Goal: Information Seeking & Learning: Learn about a topic

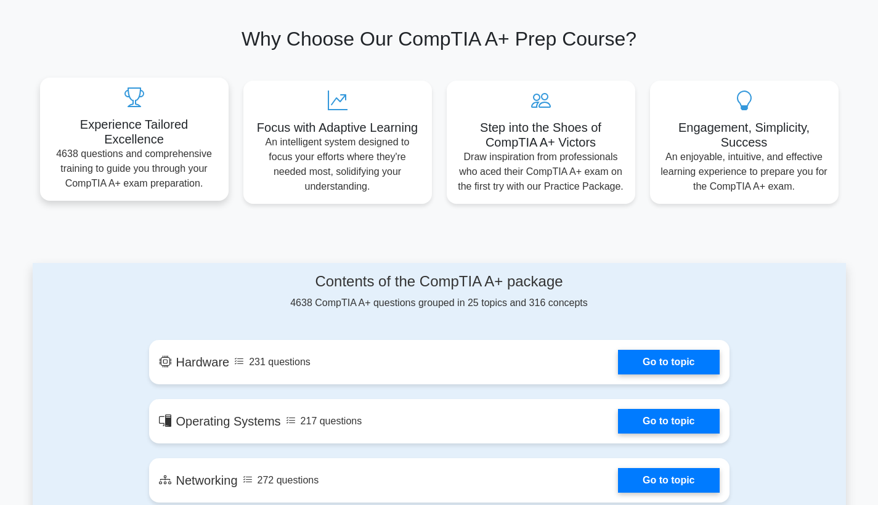
scroll to position [508, 0]
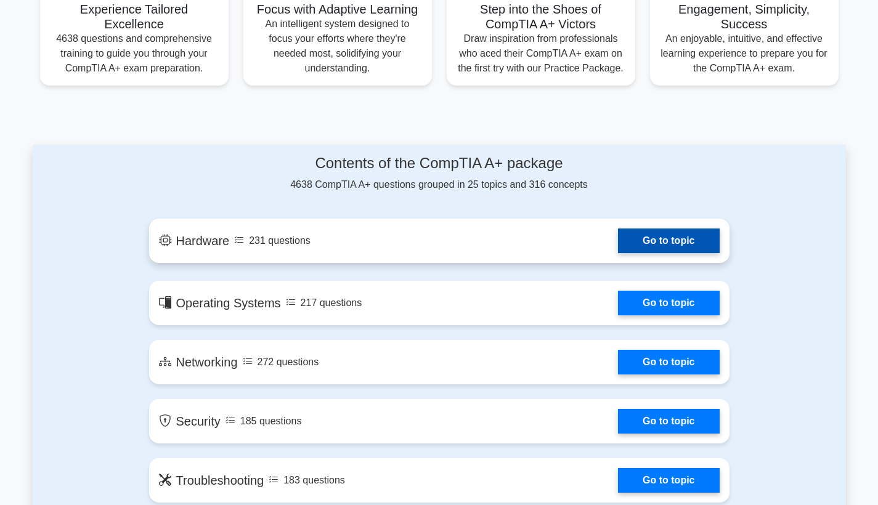
click at [618, 250] on link "Go to topic" at bounding box center [668, 241] width 101 height 25
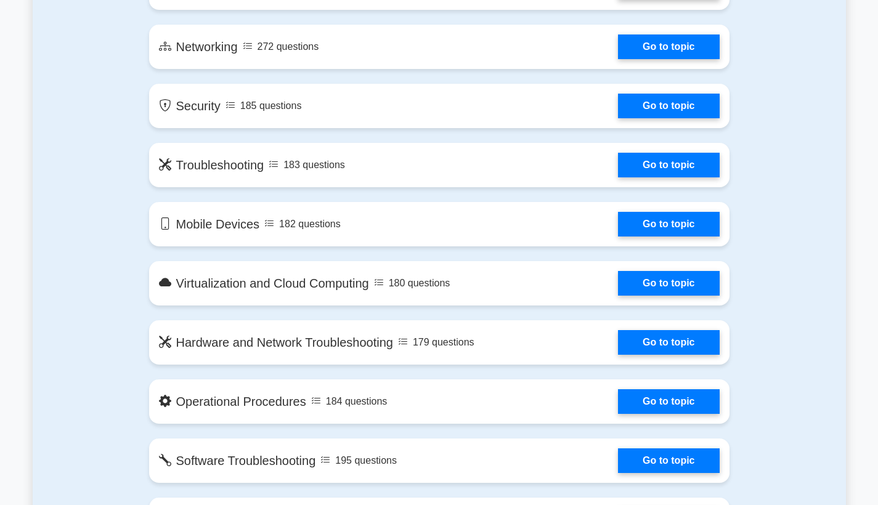
scroll to position [829, 0]
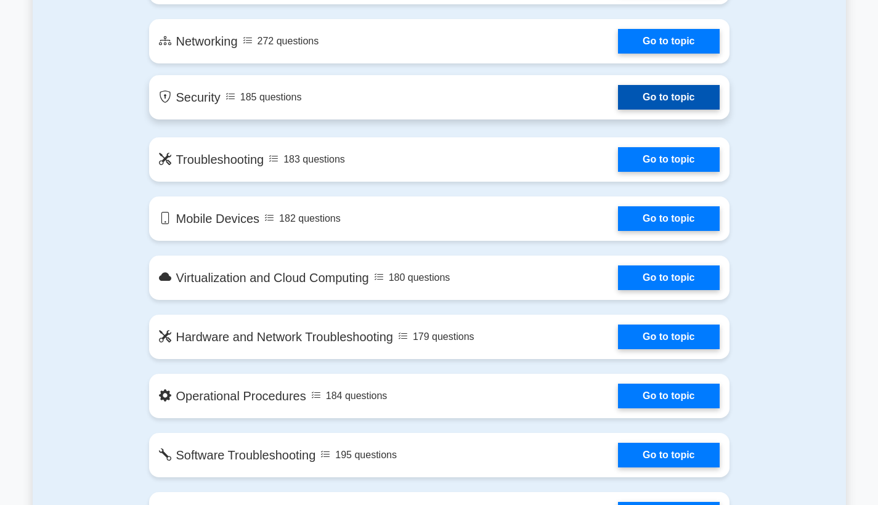
click at [618, 110] on link "Go to topic" at bounding box center [668, 97] width 101 height 25
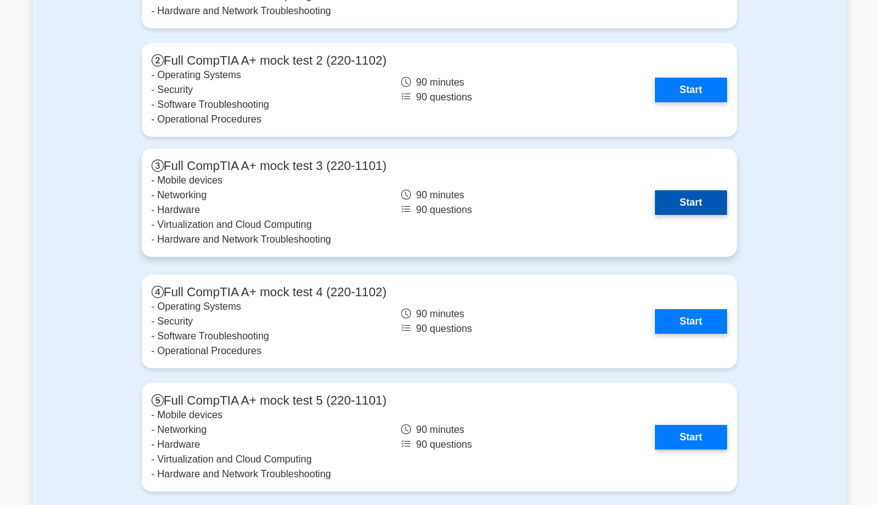
scroll to position [2747, 0]
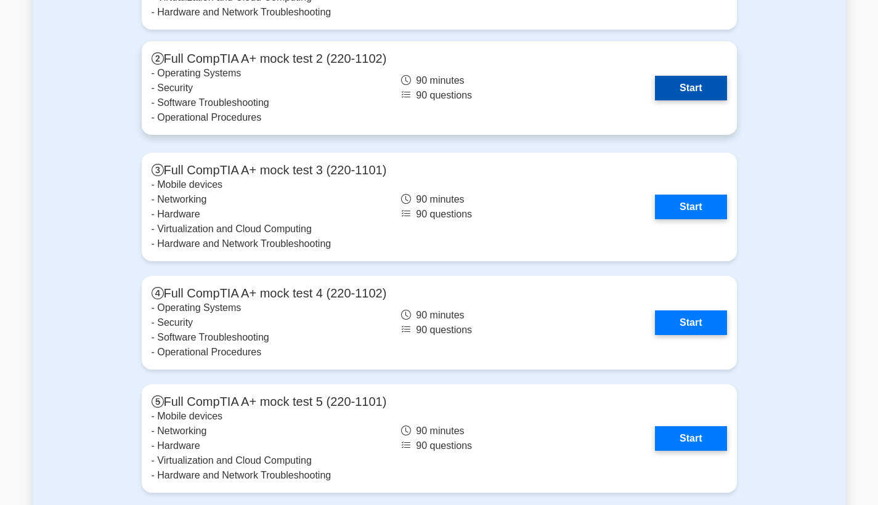
click at [655, 100] on link "Start" at bounding box center [690, 88] width 71 height 25
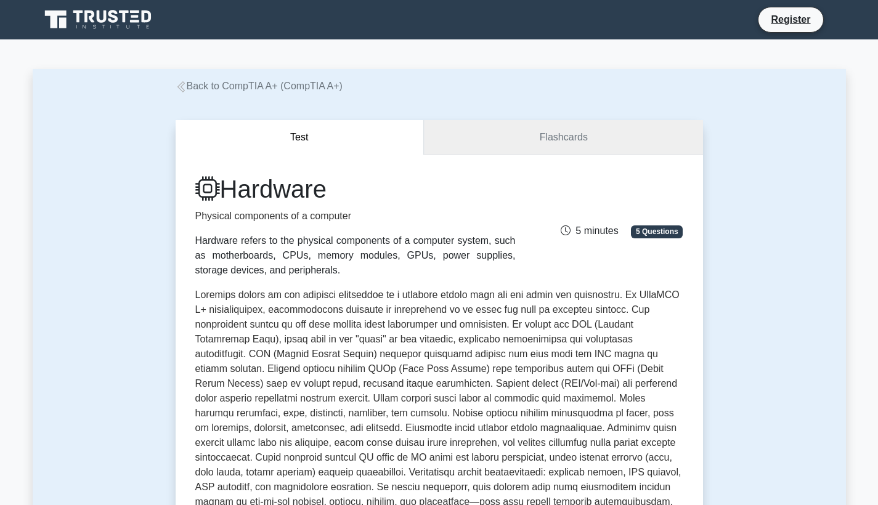
click at [505, 128] on link "Flashcards" at bounding box center [563, 137] width 278 height 35
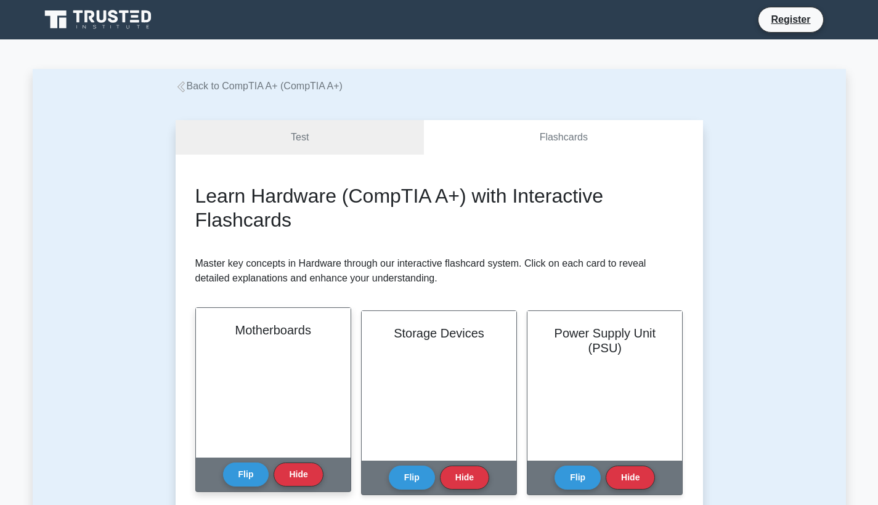
scroll to position [109, 0]
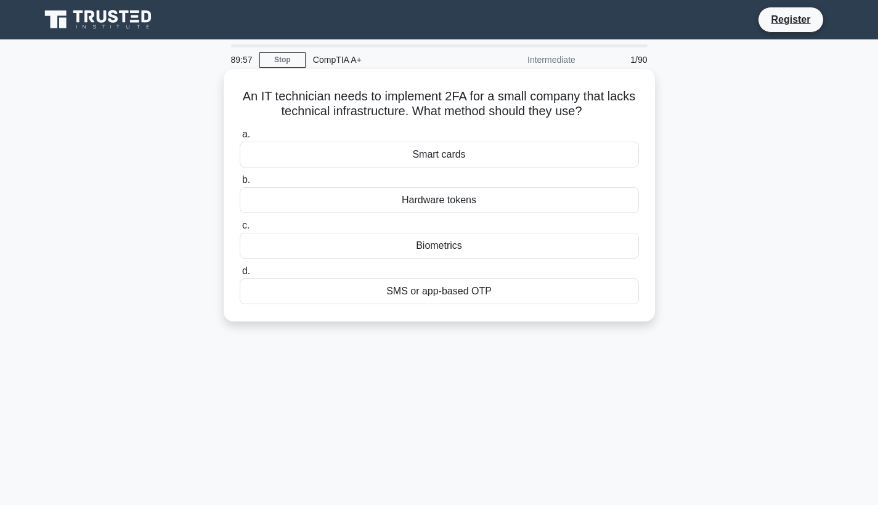
click at [426, 156] on div "Smart cards" at bounding box center [439, 155] width 399 height 26
click at [240, 139] on input "a. Smart cards" at bounding box center [240, 135] width 0 height 8
